Goal: Find specific page/section

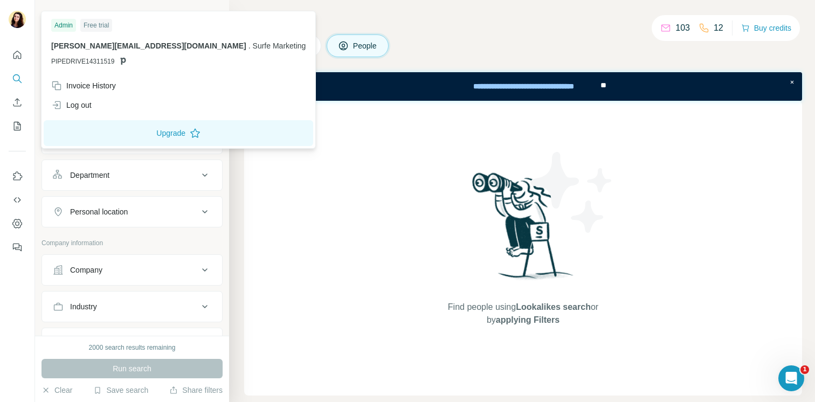
click at [17, 24] on img at bounding box center [17, 19] width 17 height 17
click at [69, 99] on div "Log out" at bounding box center [178, 104] width 267 height 19
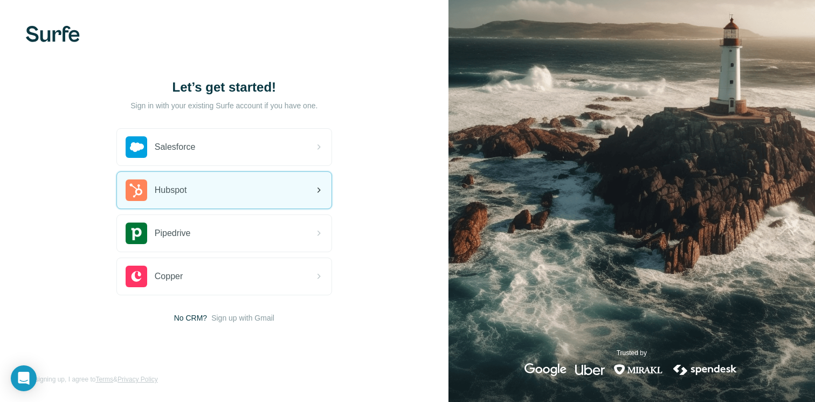
click at [194, 196] on div "Hubspot" at bounding box center [224, 190] width 214 height 37
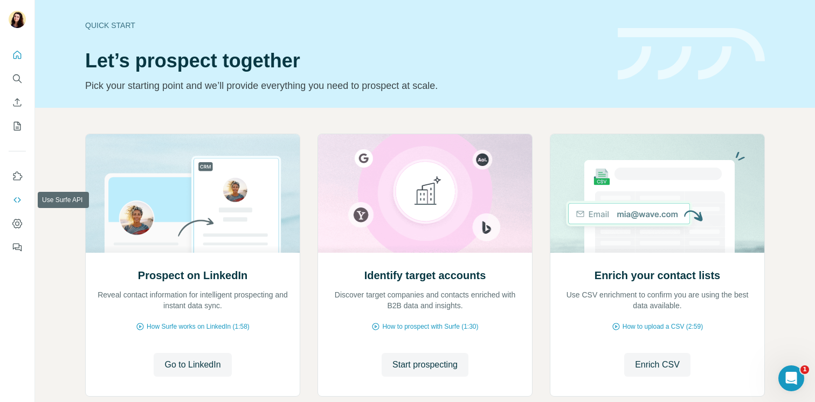
click at [18, 203] on icon "Use Surfe API" at bounding box center [17, 199] width 11 height 11
click at [18, 198] on icon "Use Surfe API" at bounding box center [16, 199] width 7 height 5
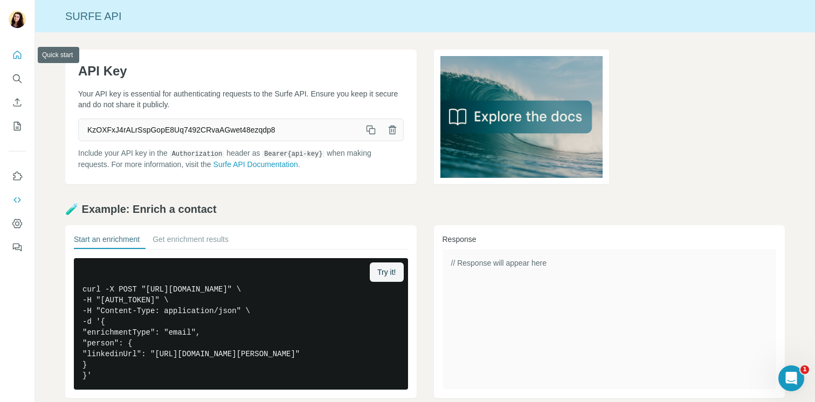
click at [24, 60] on button "Quick start" at bounding box center [17, 54] width 17 height 19
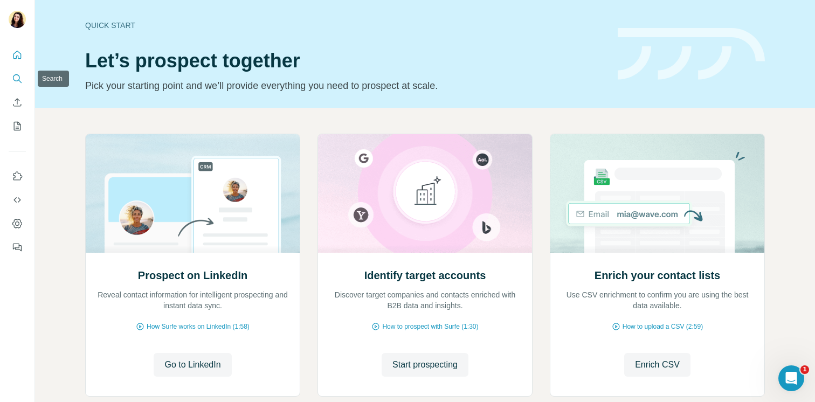
click at [17, 84] on icon "Search" at bounding box center [17, 78] width 11 height 11
